Goal: Task Accomplishment & Management: Manage account settings

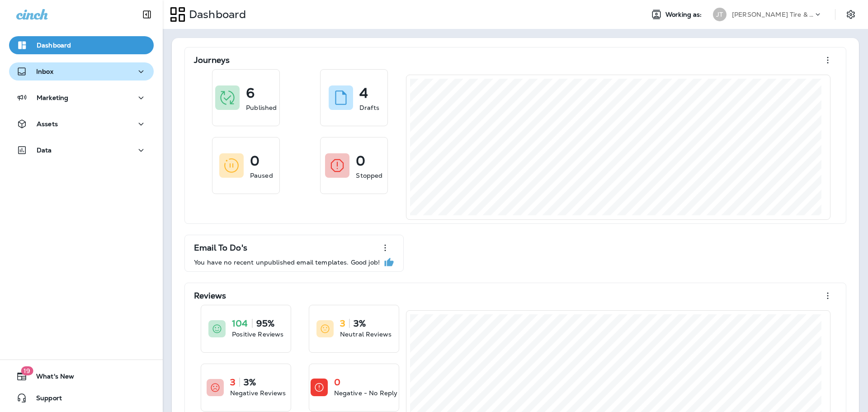
click at [102, 78] on button "Inbox" at bounding box center [81, 71] width 145 height 18
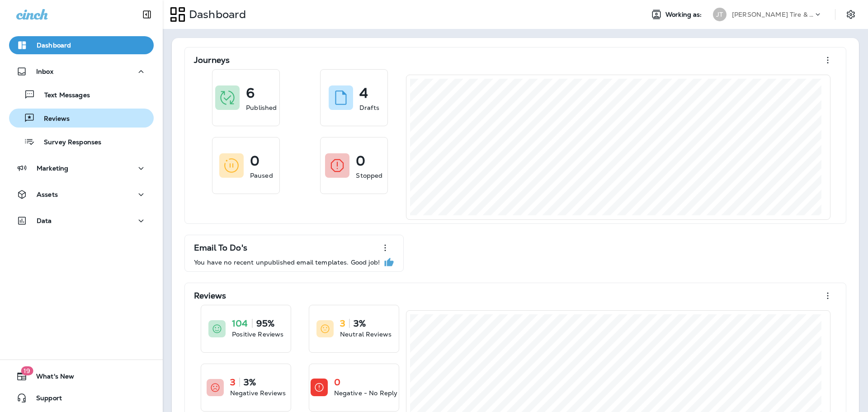
click at [118, 120] on div "Reviews" at bounding box center [81, 118] width 137 height 14
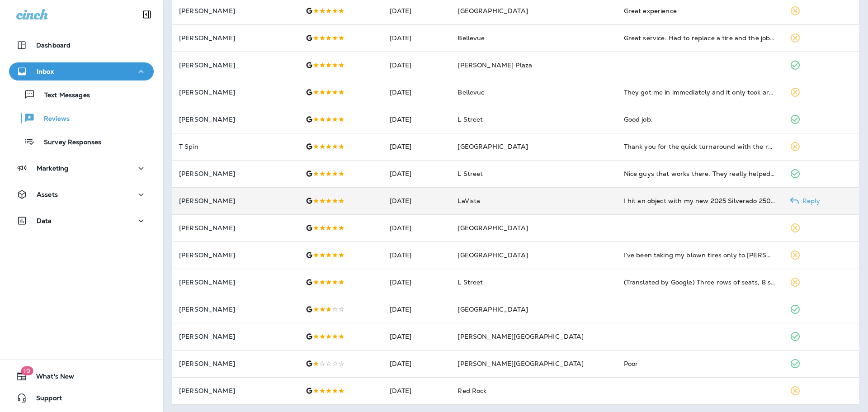
scroll to position [235, 0]
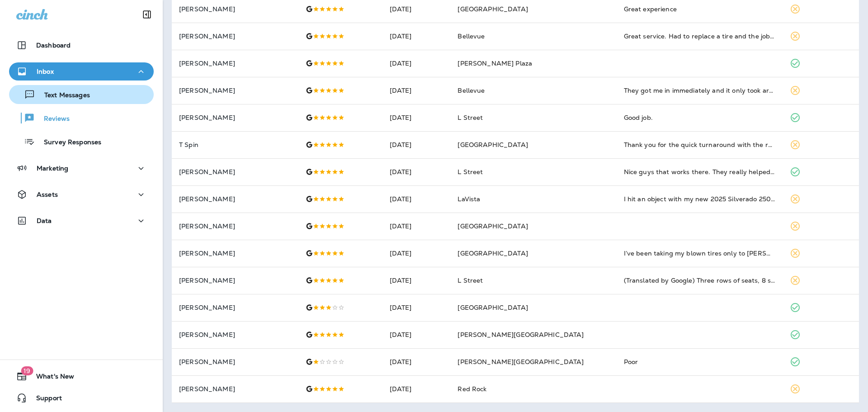
click at [86, 101] on button "Text Messages" at bounding box center [81, 94] width 145 height 19
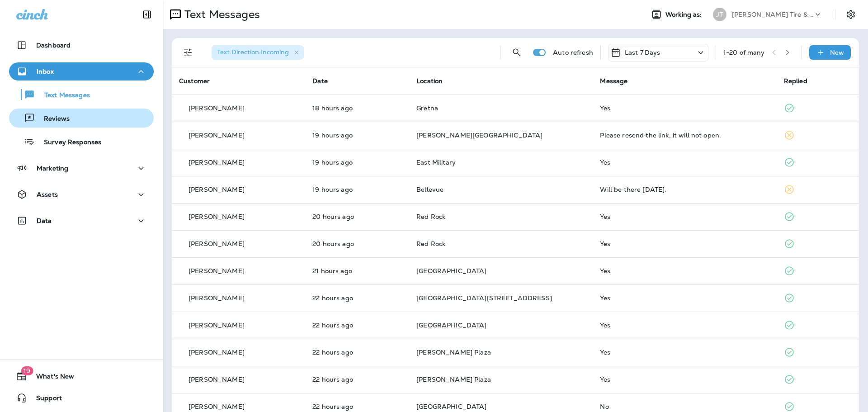
click at [62, 118] on p "Reviews" at bounding box center [52, 119] width 35 height 9
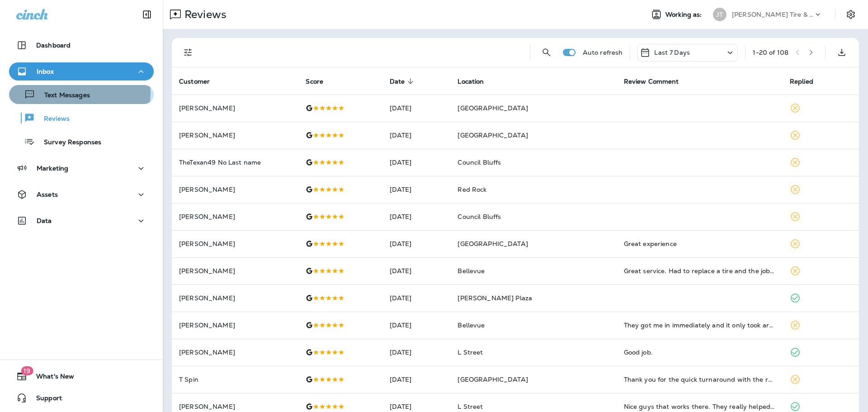
click at [77, 94] on p "Text Messages" at bounding box center [62, 95] width 55 height 9
